Goal: Information Seeking & Learning: Learn about a topic

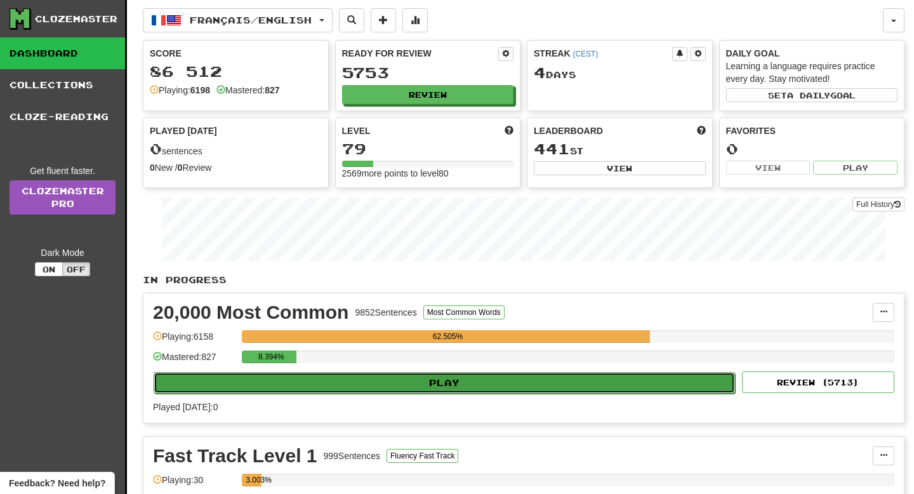
click at [259, 377] on button "Play" at bounding box center [444, 383] width 581 height 22
select select "**"
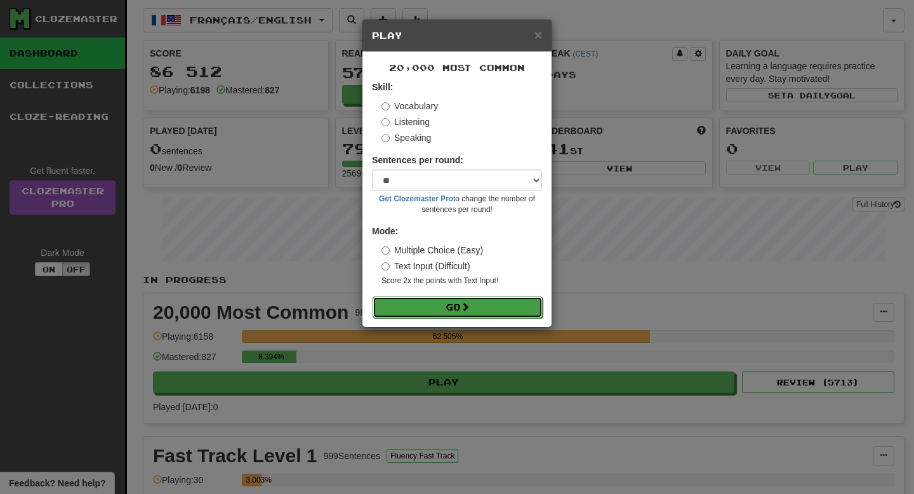
click at [457, 298] on button "Go" at bounding box center [457, 307] width 170 height 22
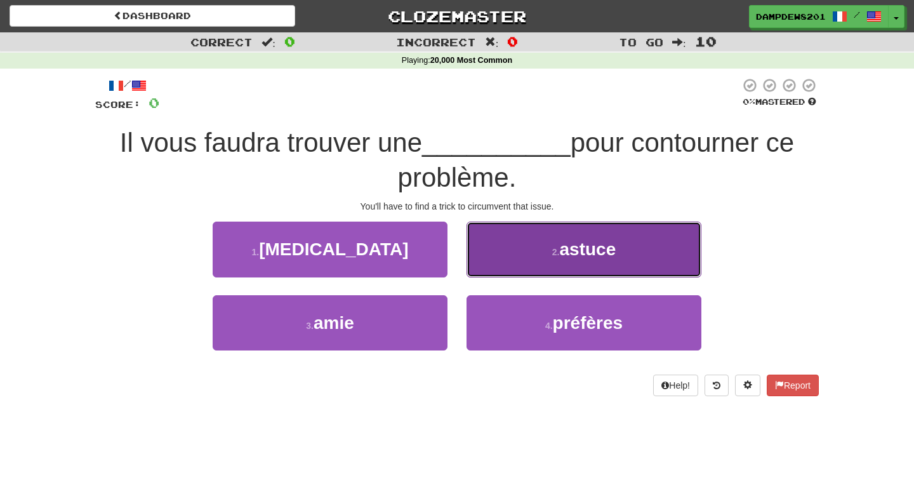
click at [549, 248] on button "2 . astuce" at bounding box center [583, 248] width 235 height 55
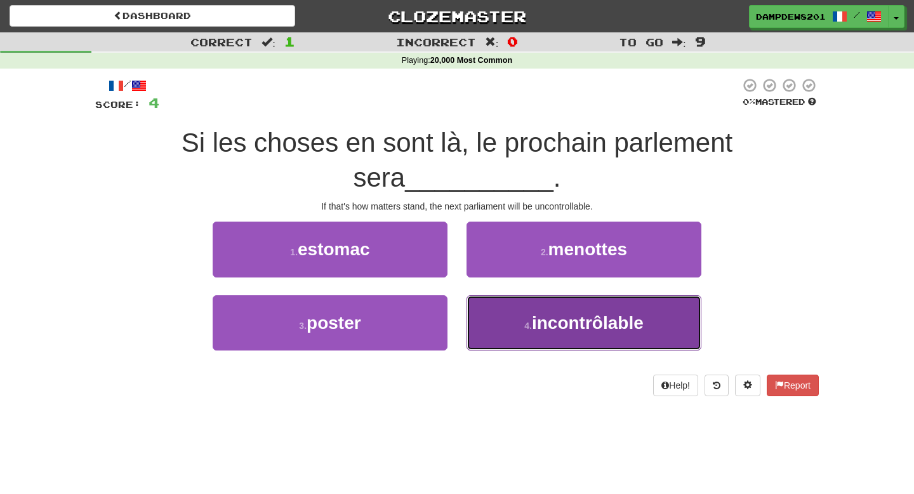
click at [518, 310] on button "4 . incontrôlable" at bounding box center [583, 322] width 235 height 55
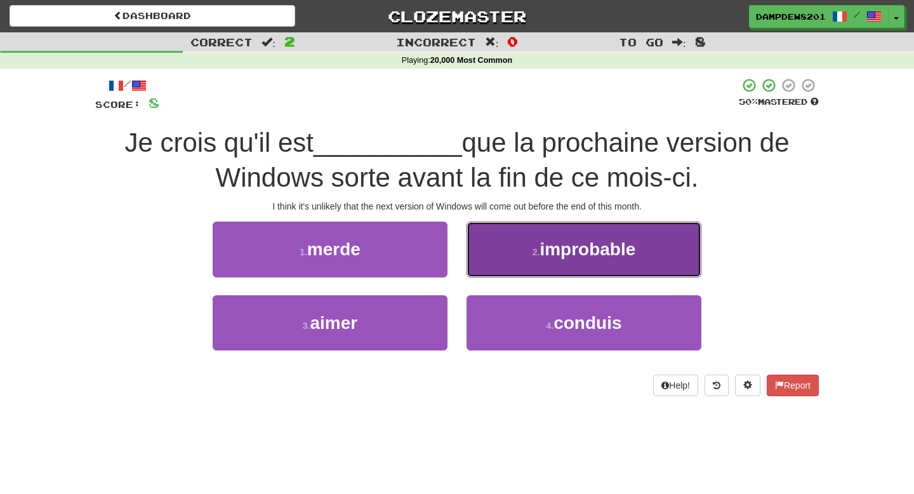
click at [539, 261] on button "2 . improbable" at bounding box center [583, 248] width 235 height 55
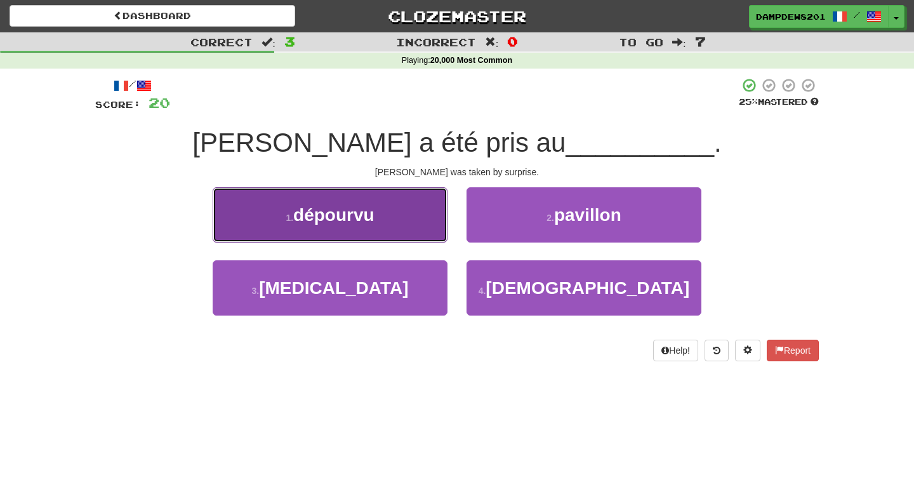
click at [362, 208] on span "dépourvu" at bounding box center [333, 215] width 81 height 20
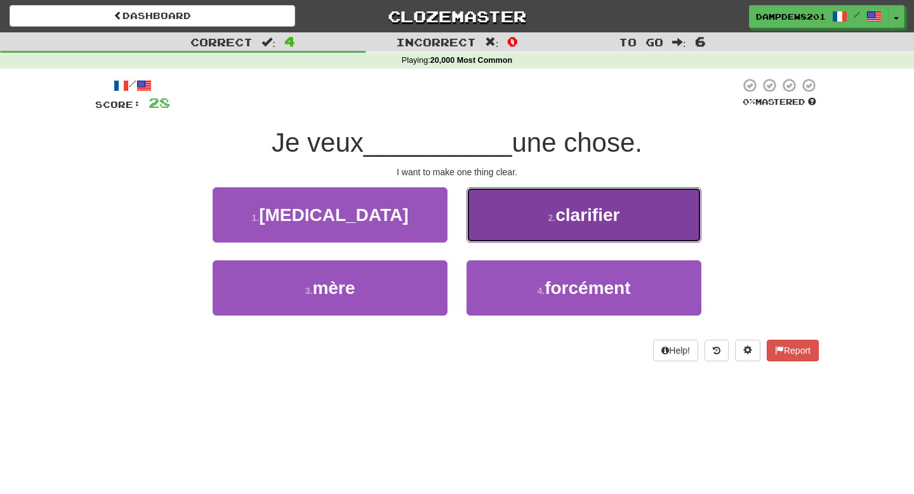
click at [579, 221] on span "clarifier" at bounding box center [587, 215] width 64 height 20
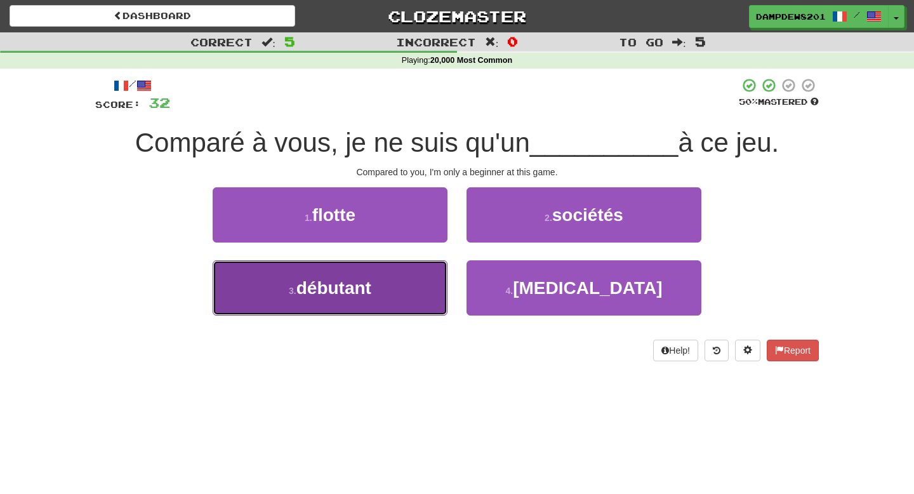
click at [337, 272] on button "3 . débutant" at bounding box center [330, 287] width 235 height 55
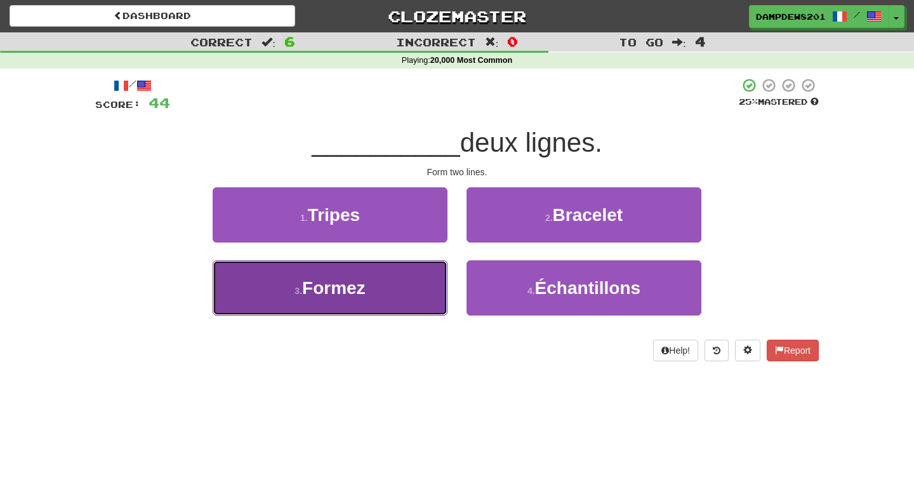
click at [424, 289] on button "3 . [GEOGRAPHIC_DATA]" at bounding box center [330, 287] width 235 height 55
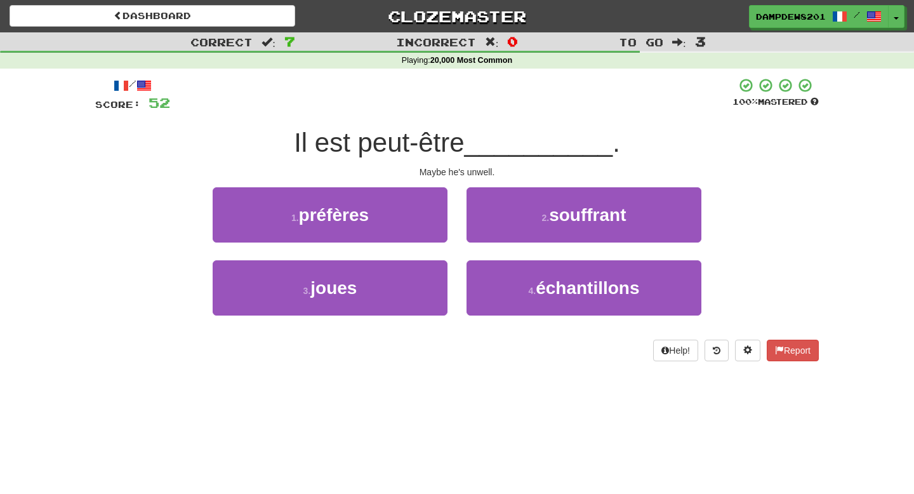
scroll to position [1, 0]
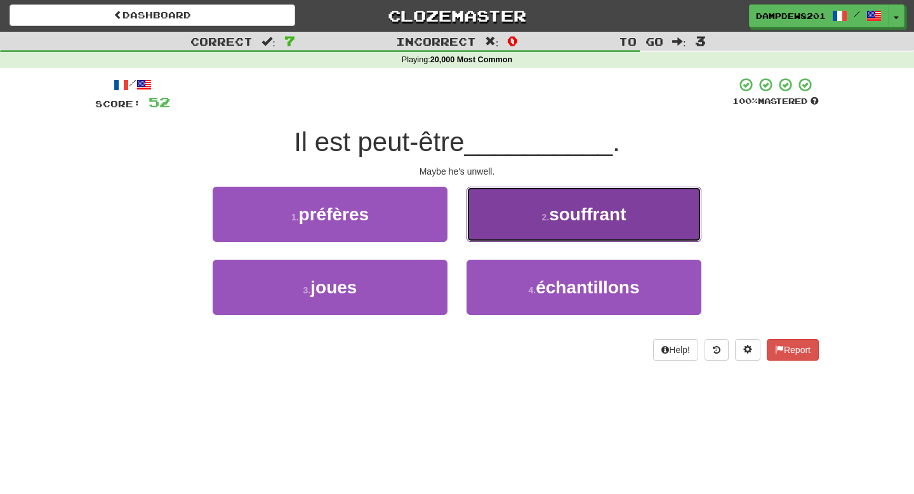
click at [546, 223] on button "2 . souffrant" at bounding box center [583, 214] width 235 height 55
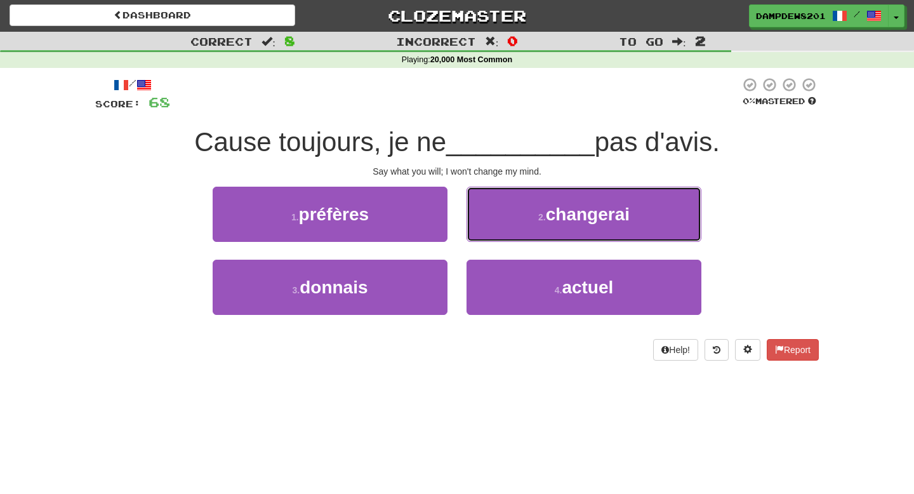
click at [546, 223] on span "changerai" at bounding box center [588, 214] width 84 height 20
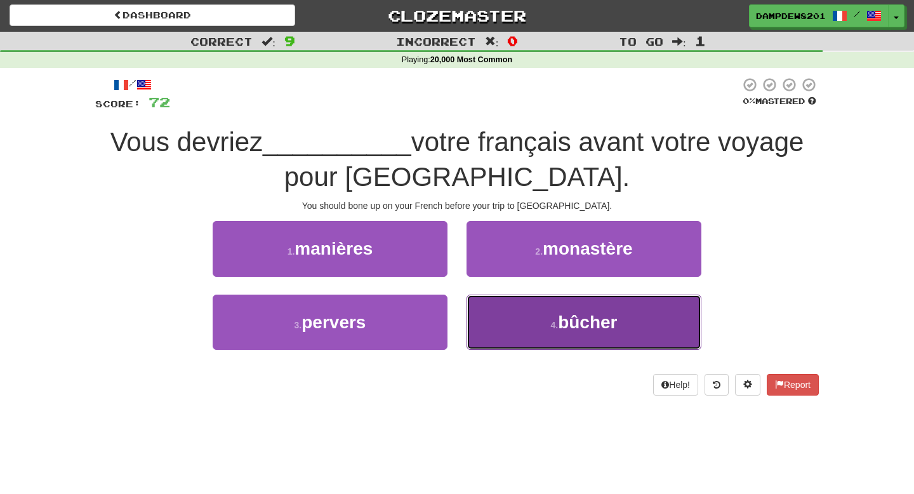
click at [501, 303] on button "4 . bûcher" at bounding box center [583, 321] width 235 height 55
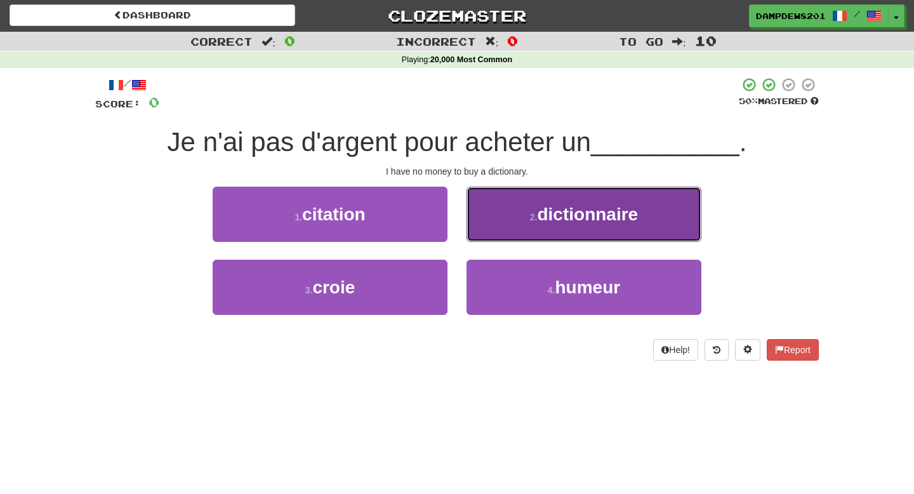
click at [532, 226] on button "2 . dictionnaire" at bounding box center [583, 214] width 235 height 55
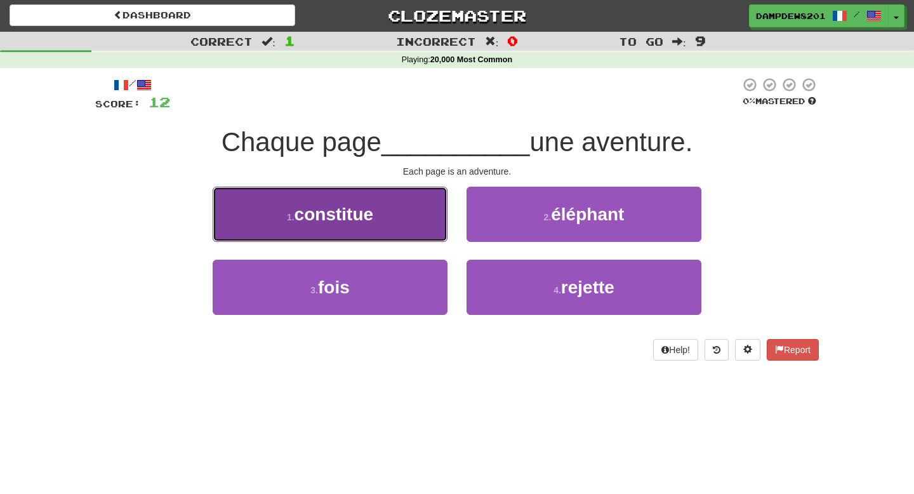
click at [352, 200] on button "1 . constitue" at bounding box center [330, 214] width 235 height 55
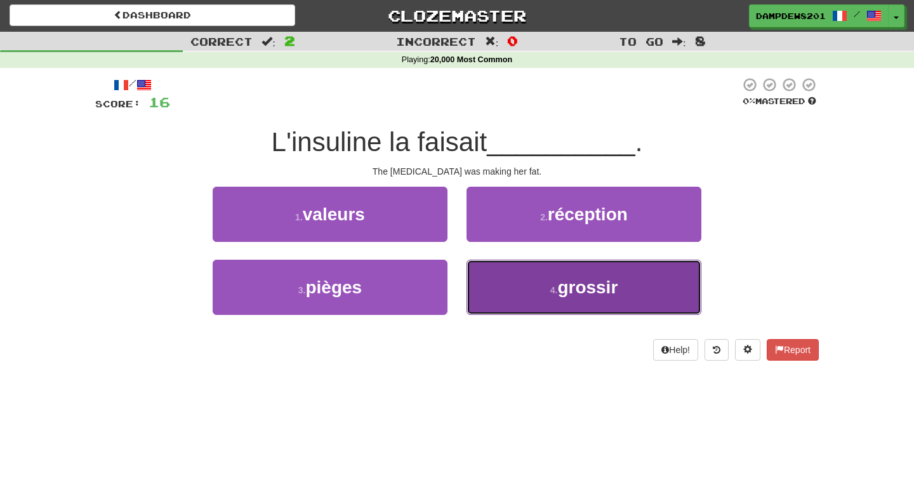
click at [567, 290] on span "grossir" at bounding box center [587, 287] width 60 height 20
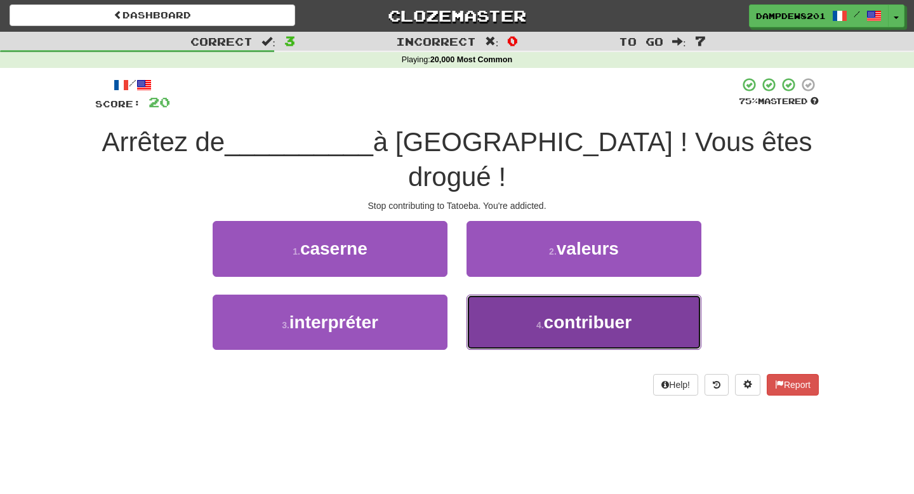
click at [586, 301] on button "4 . contribuer" at bounding box center [583, 321] width 235 height 55
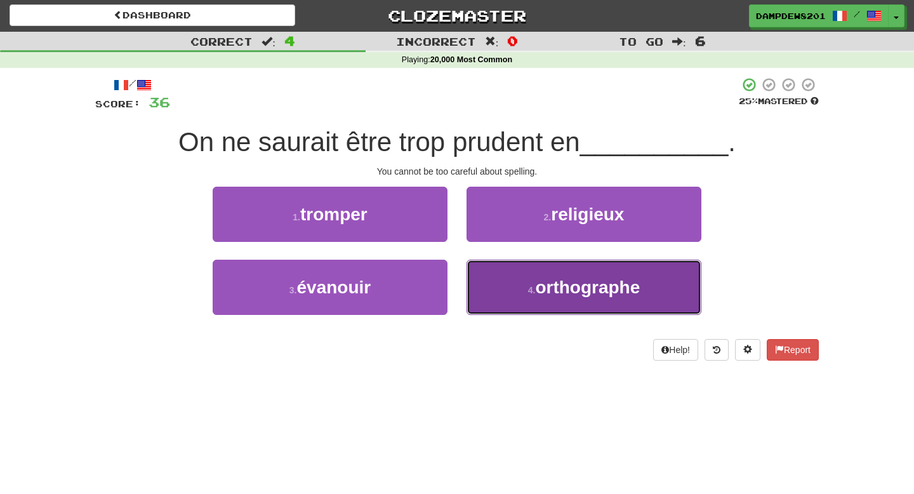
click at [506, 301] on button "4 . orthographe" at bounding box center [583, 286] width 235 height 55
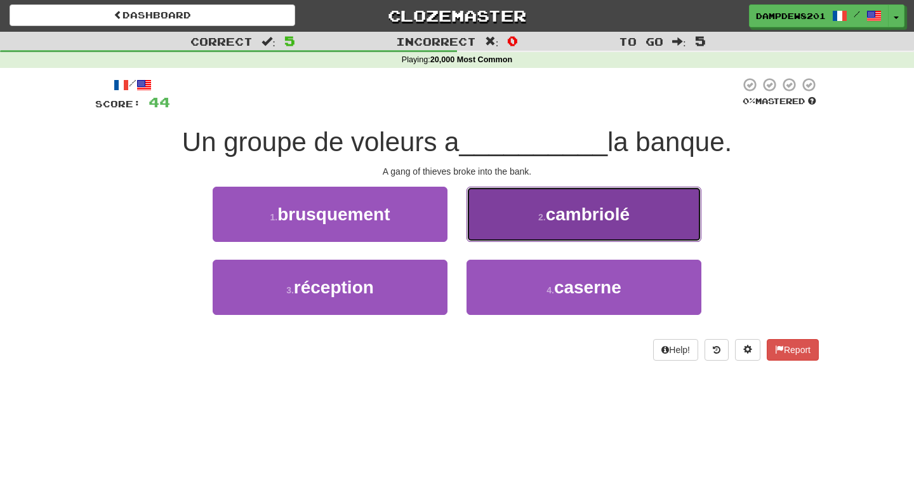
click at [532, 226] on button "2 . cambriolé" at bounding box center [583, 214] width 235 height 55
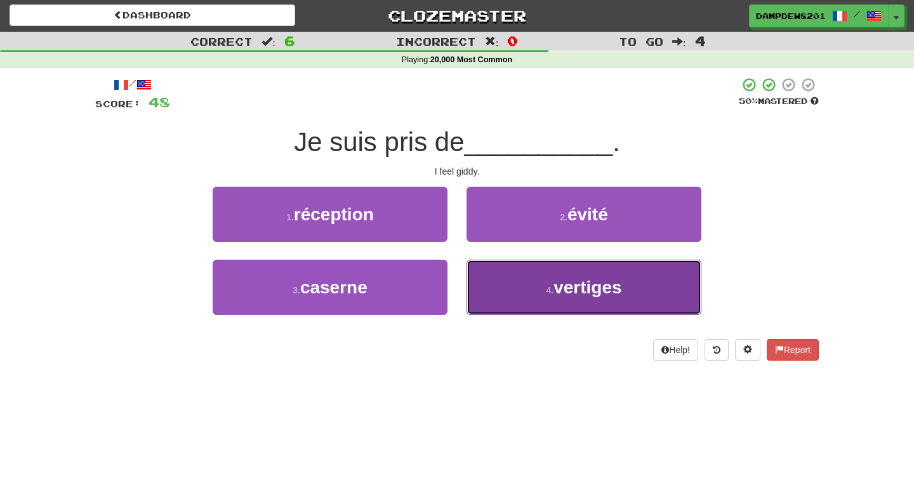
click at [497, 282] on button "4 . vertiges" at bounding box center [583, 286] width 235 height 55
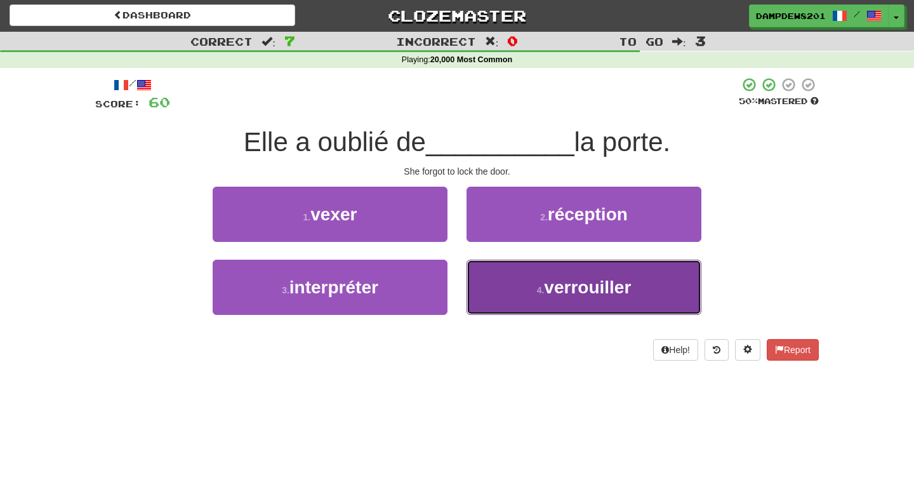
click at [512, 281] on button "4 . verrouiller" at bounding box center [583, 286] width 235 height 55
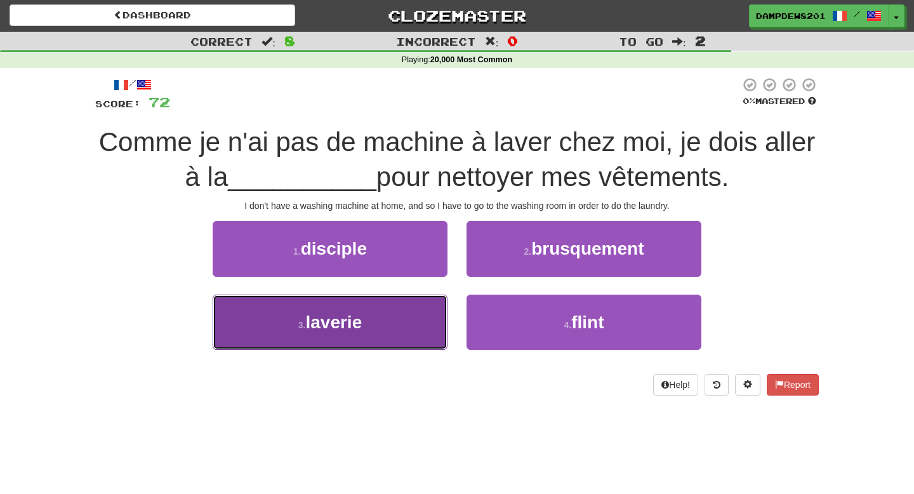
click at [372, 343] on button "3 . laverie" at bounding box center [330, 321] width 235 height 55
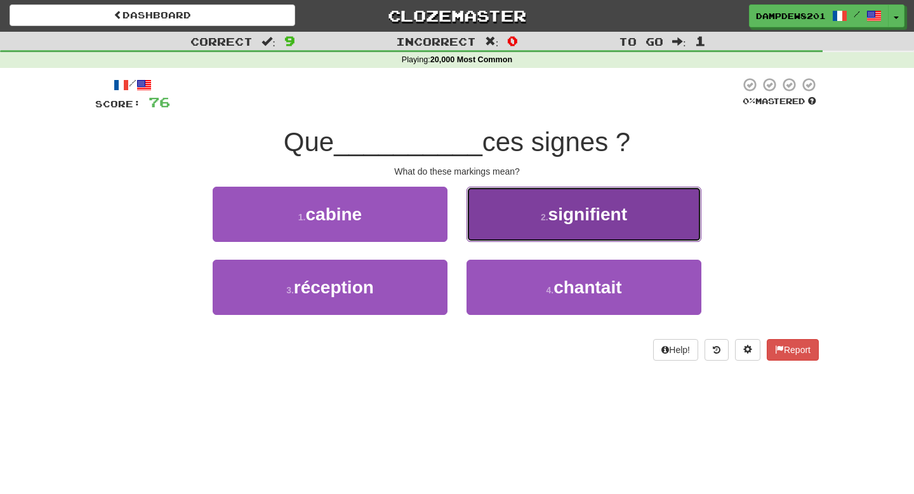
click at [492, 236] on button "2 . signifient" at bounding box center [583, 214] width 235 height 55
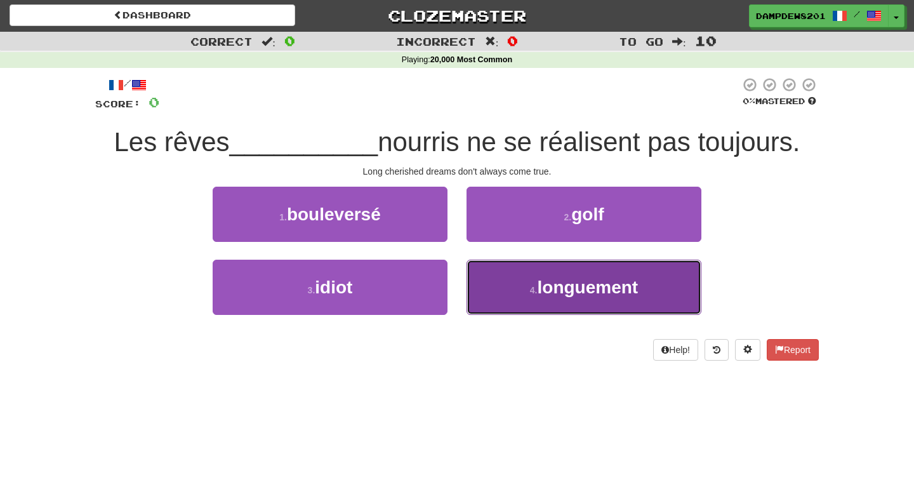
click at [529, 303] on button "4 . longuement" at bounding box center [583, 286] width 235 height 55
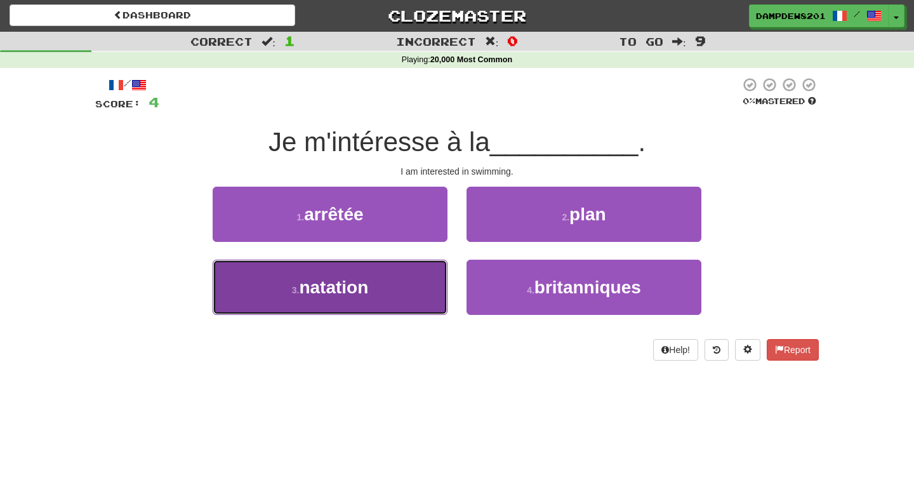
click at [362, 278] on span "natation" at bounding box center [333, 287] width 69 height 20
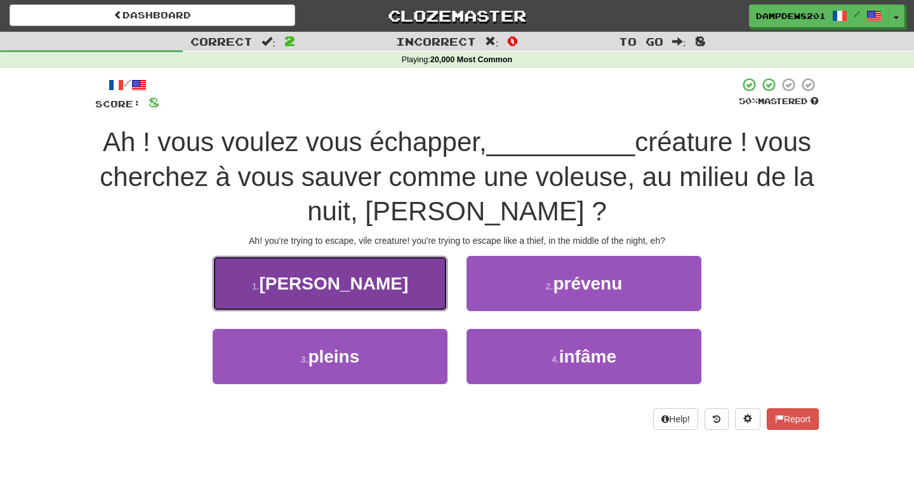
click at [398, 287] on button "1 . [PERSON_NAME]" at bounding box center [330, 283] width 235 height 55
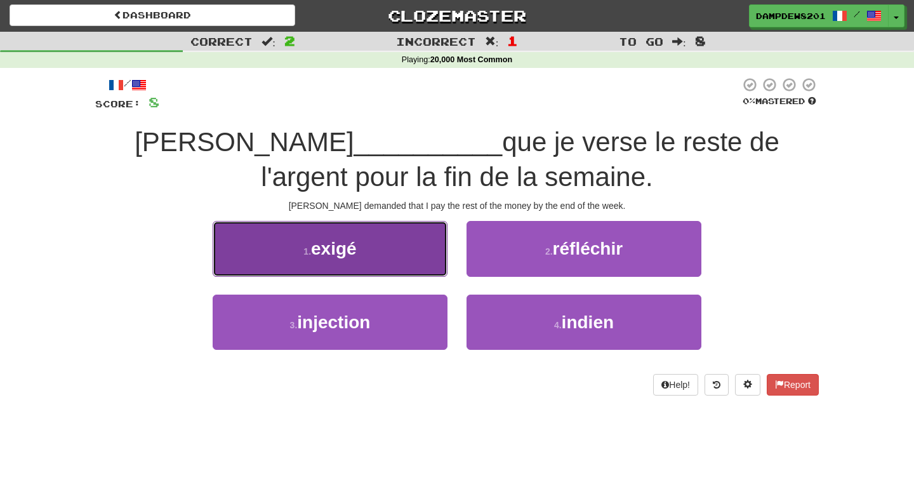
click at [398, 242] on button "1 . exigé" at bounding box center [330, 248] width 235 height 55
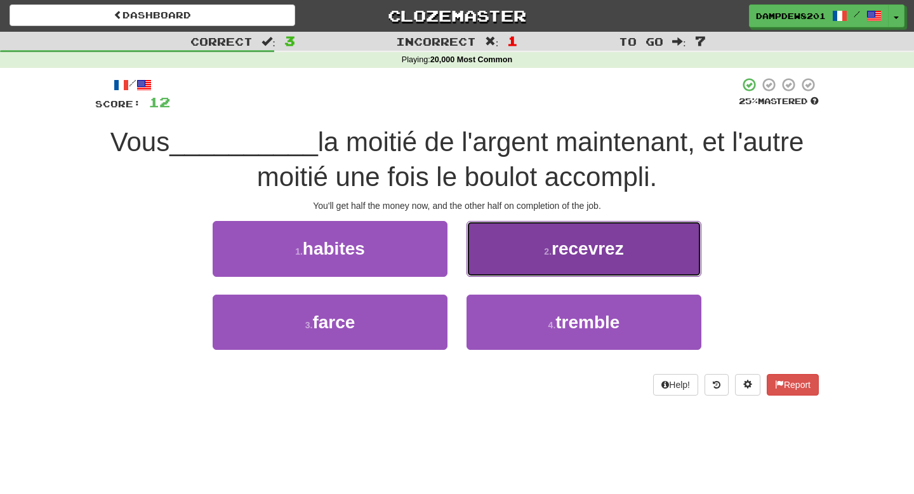
click at [542, 261] on button "2 . recevrez" at bounding box center [583, 248] width 235 height 55
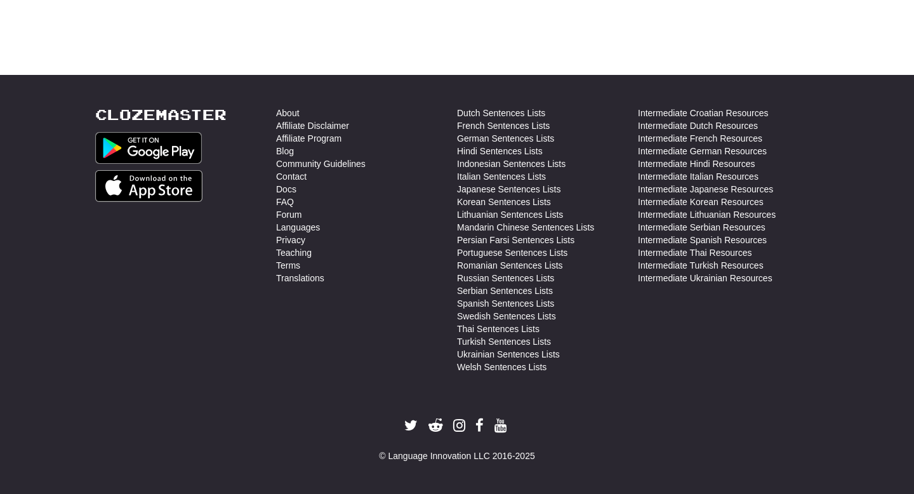
scroll to position [0, 0]
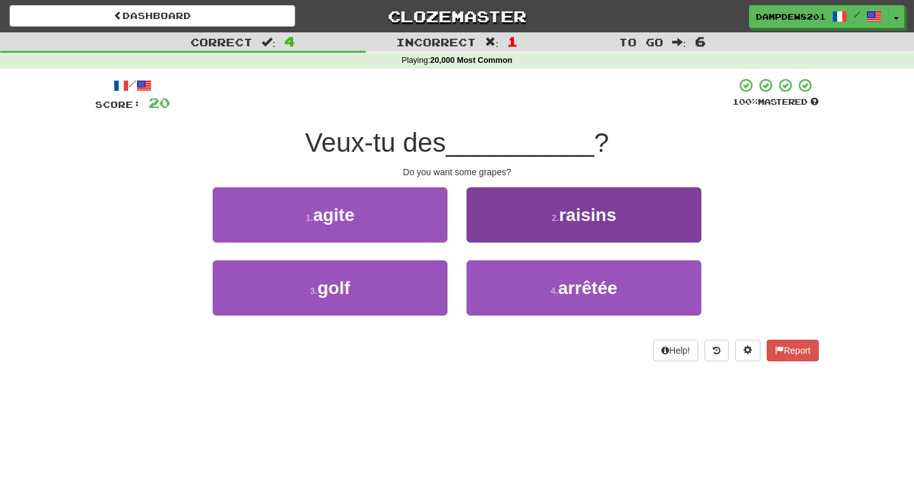
click at [546, 243] on div "2 . raisins" at bounding box center [584, 223] width 254 height 73
click at [546, 244] on div "2 . raisins" at bounding box center [584, 223] width 254 height 73
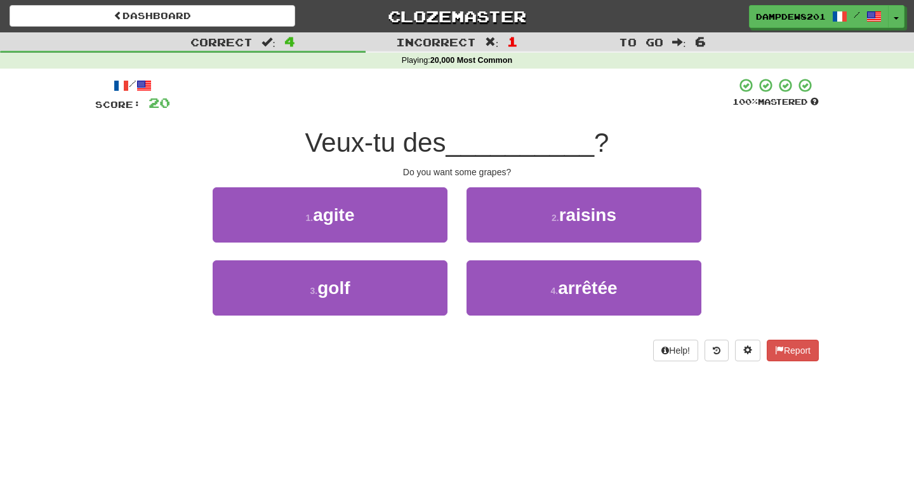
click at [556, 178] on div "/ Score: 20 100 % Mastered Veux-tu des __________ ? Do you want some grapes? 1 …" at bounding box center [456, 219] width 723 height 284
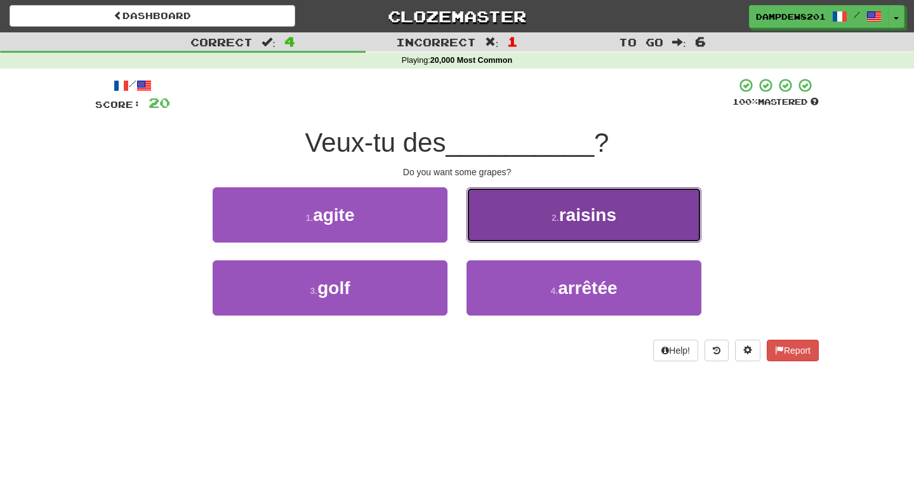
click at [550, 197] on button "2 . raisins" at bounding box center [583, 214] width 235 height 55
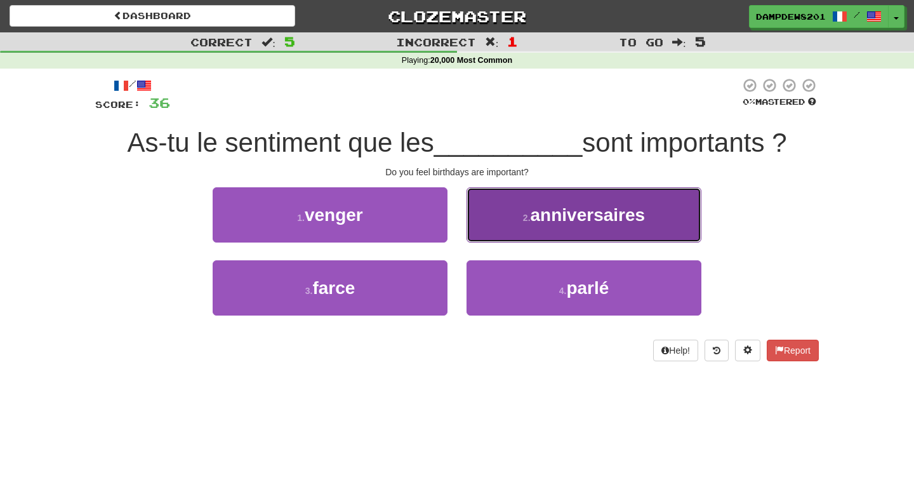
click at [556, 214] on span "anniversaires" at bounding box center [587, 215] width 115 height 20
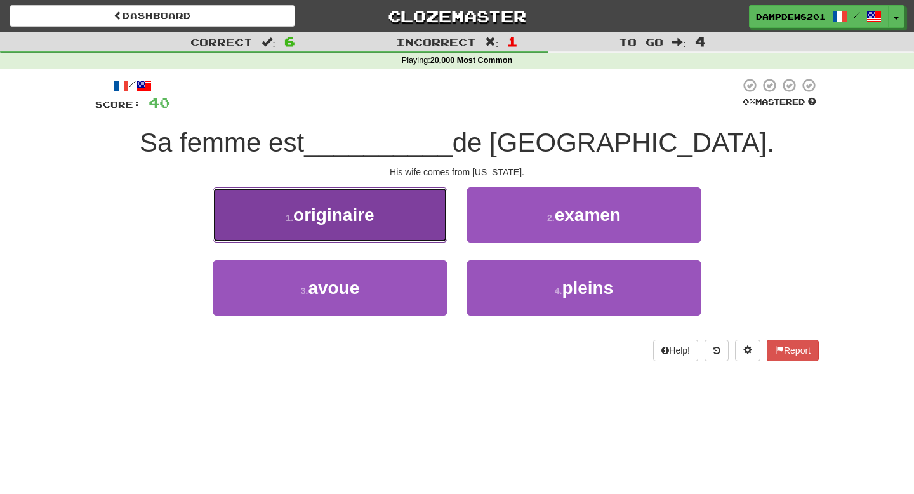
click at [370, 222] on span "originaire" at bounding box center [333, 215] width 81 height 20
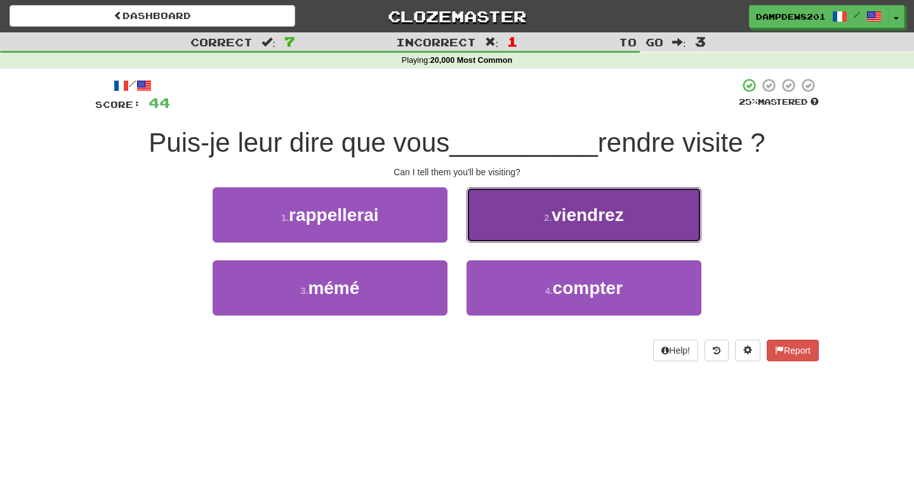
click at [544, 226] on button "2 . viendrez" at bounding box center [583, 214] width 235 height 55
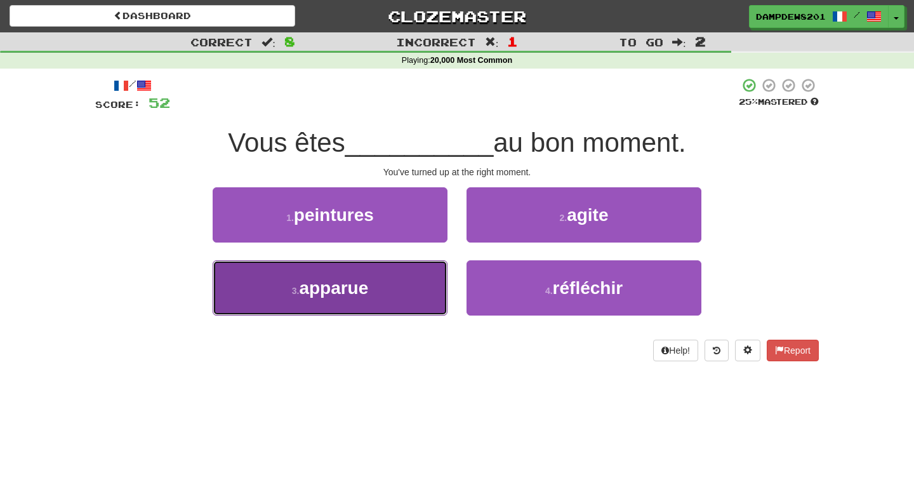
click at [379, 282] on button "3 . apparue" at bounding box center [330, 287] width 235 height 55
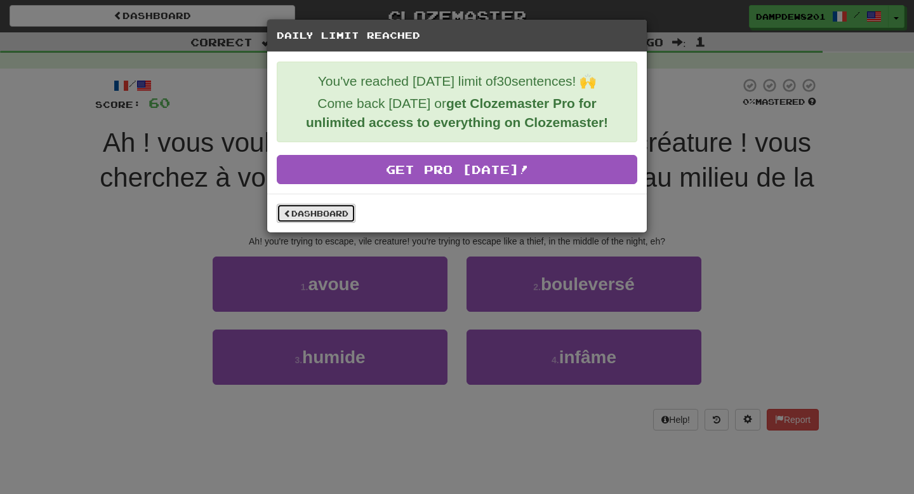
click at [305, 209] on link "Dashboard" at bounding box center [316, 213] width 79 height 19
